Goal: Information Seeking & Learning: Learn about a topic

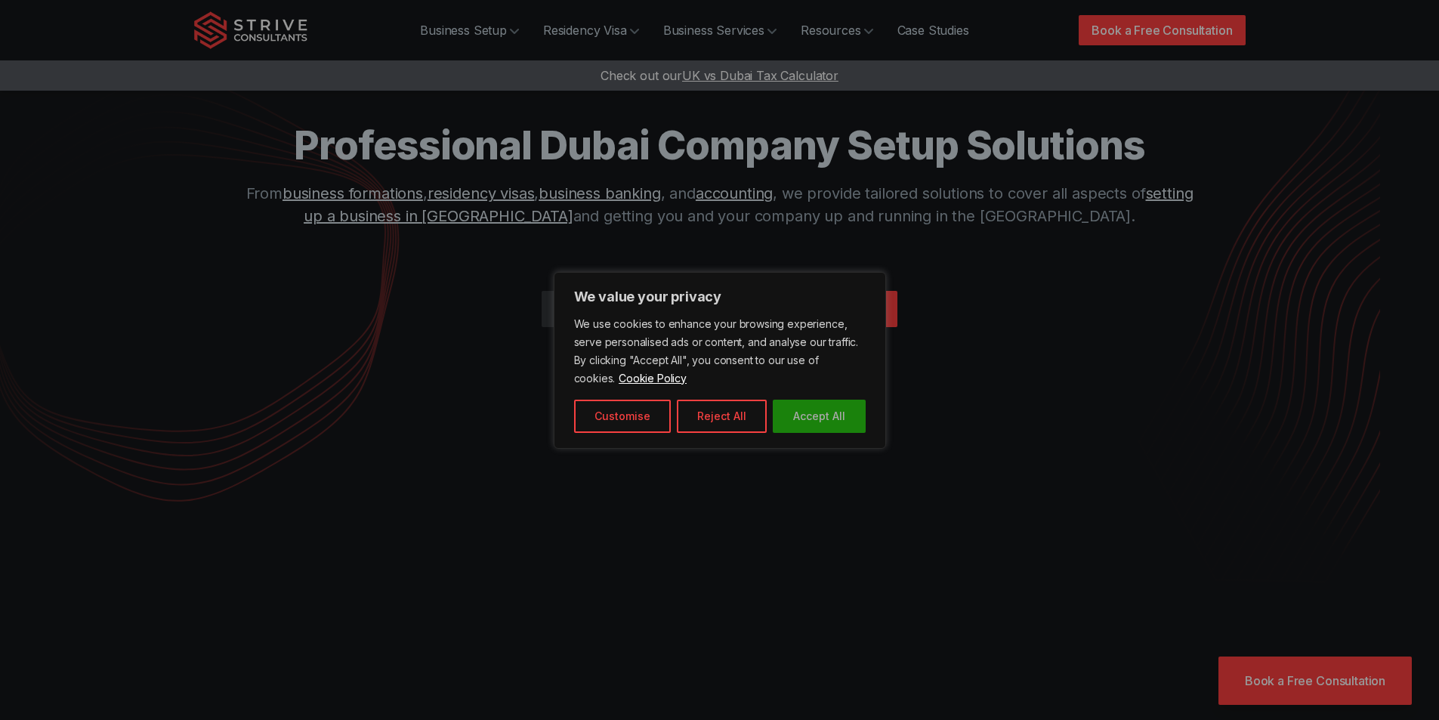
click at [791, 409] on button "Accept All" at bounding box center [819, 415] width 93 height 33
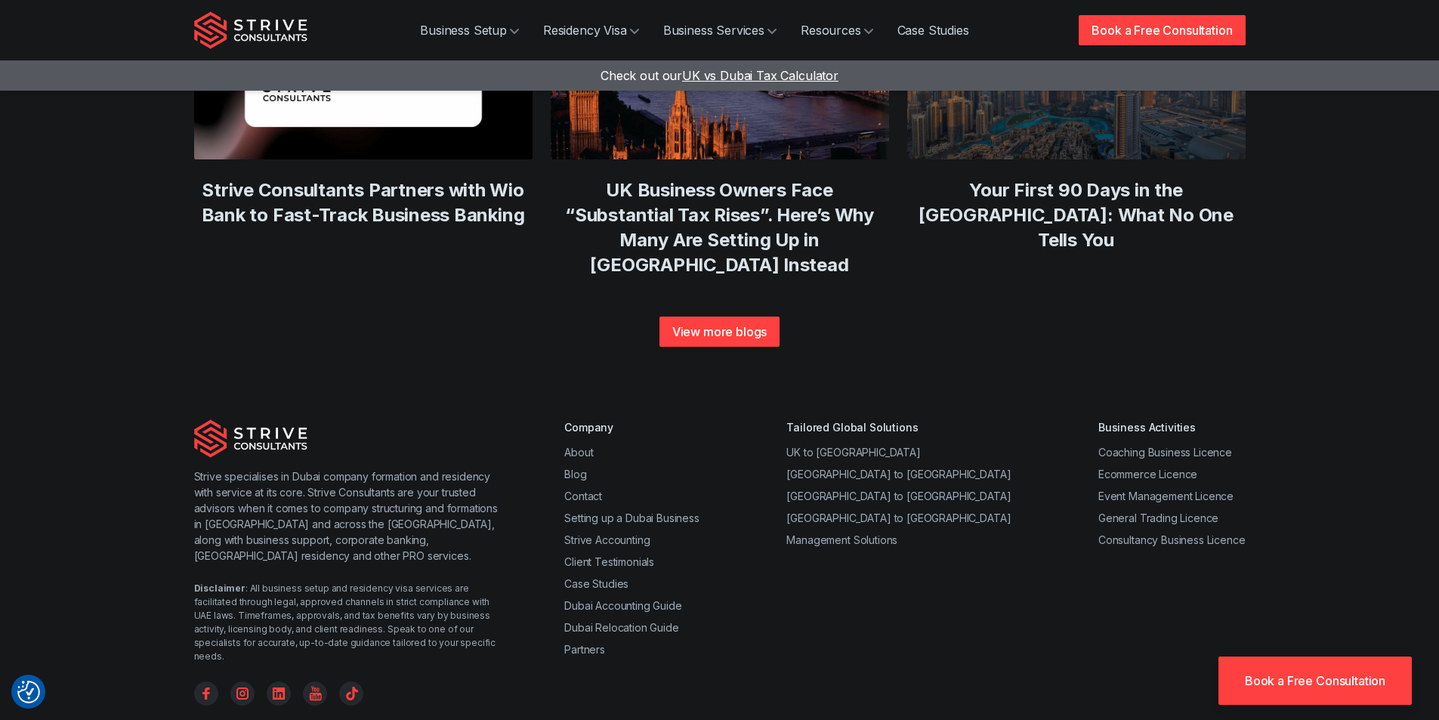
scroll to position [5818, 0]
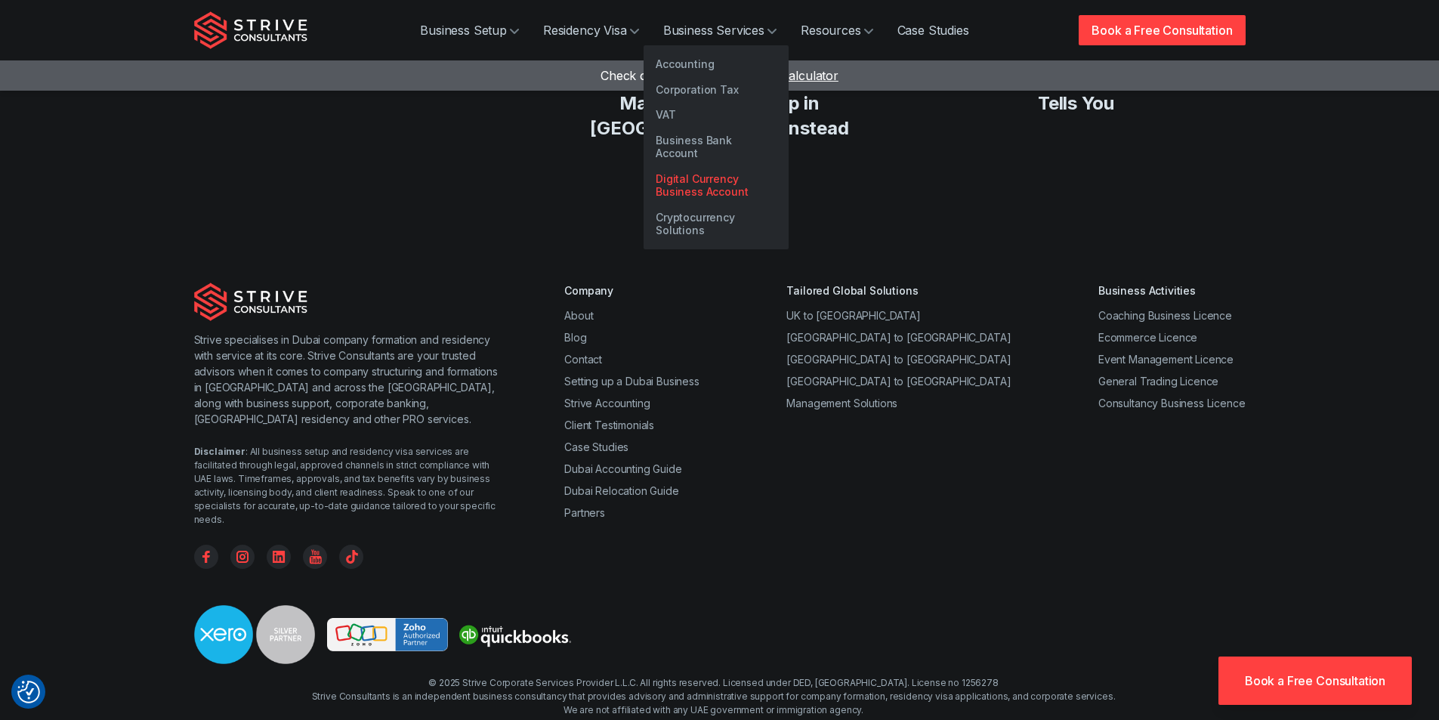
click at [708, 169] on link "Digital Currency Business Account" at bounding box center [715, 185] width 145 height 39
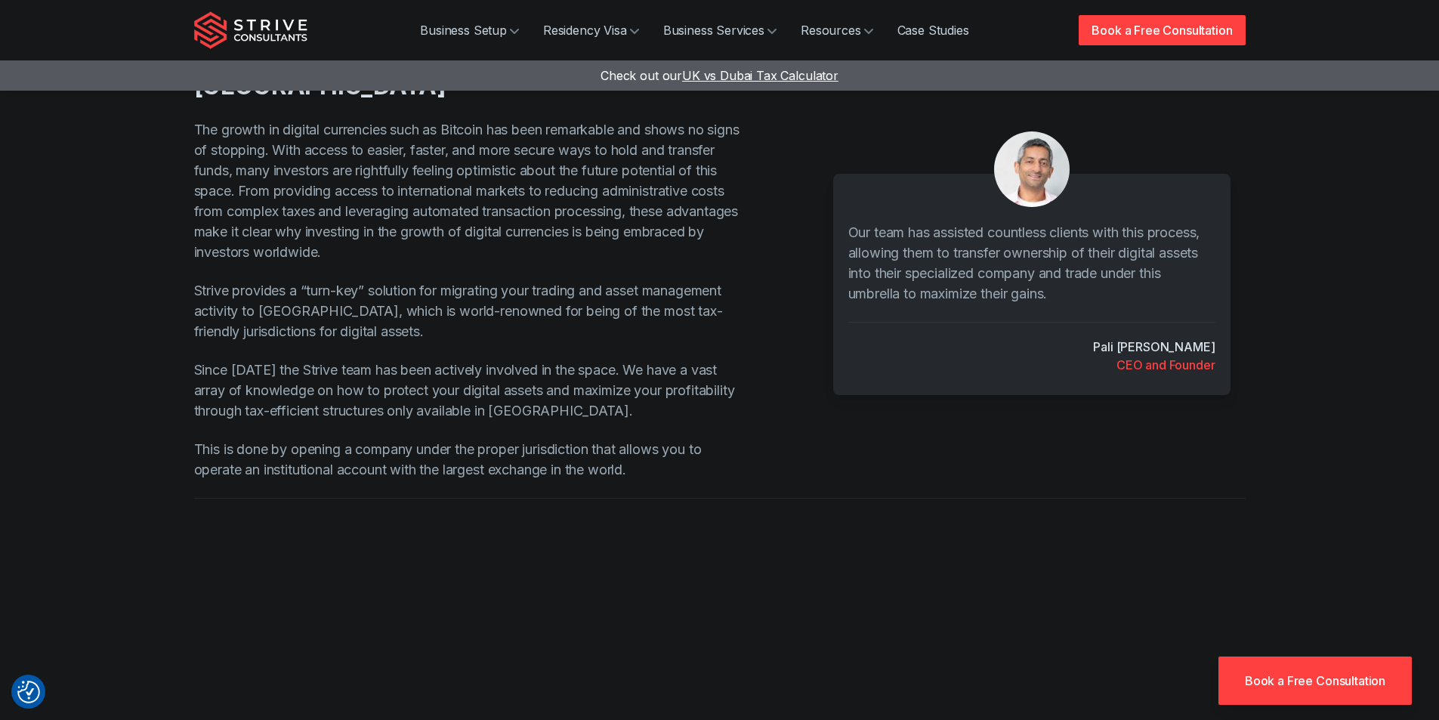
scroll to position [529, 0]
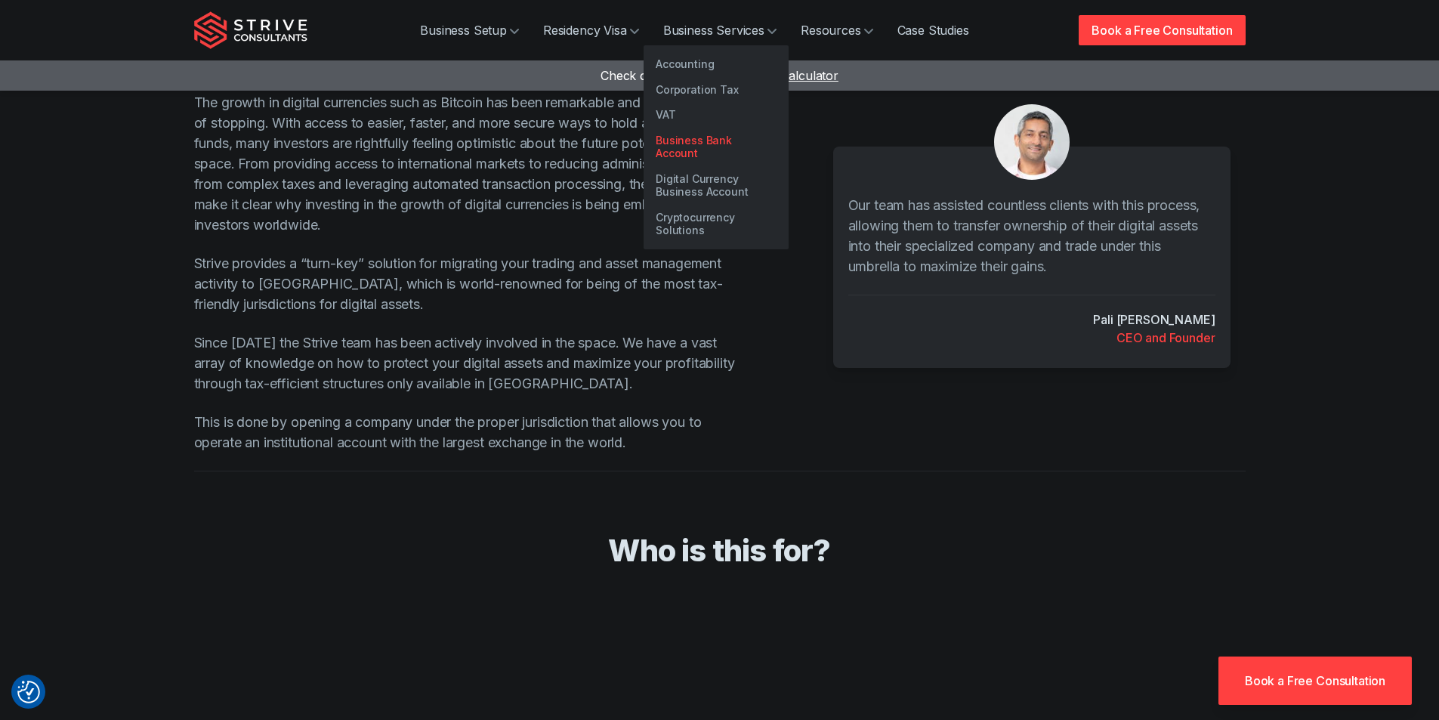
click at [717, 139] on link "Business Bank Account" at bounding box center [715, 147] width 145 height 39
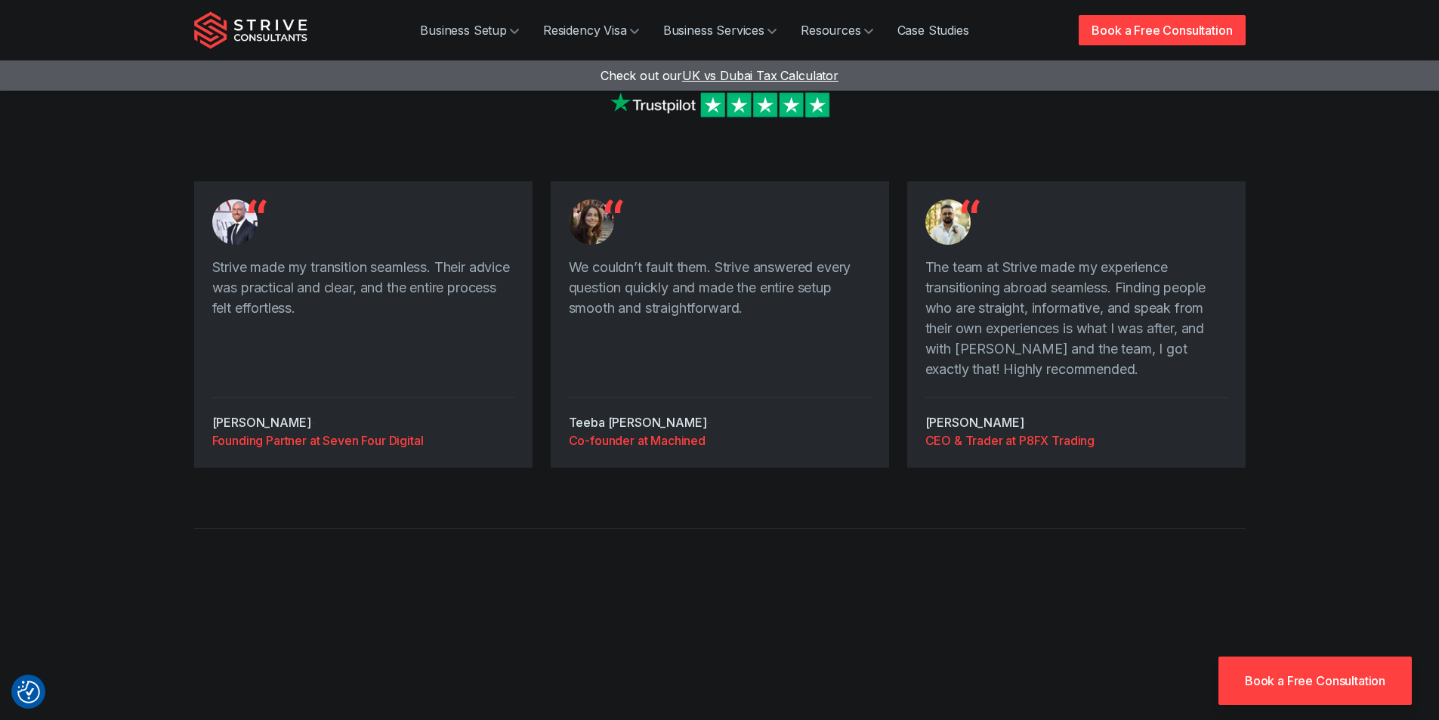
scroll to position [4984, 0]
